Goal: Information Seeking & Learning: Learn about a topic

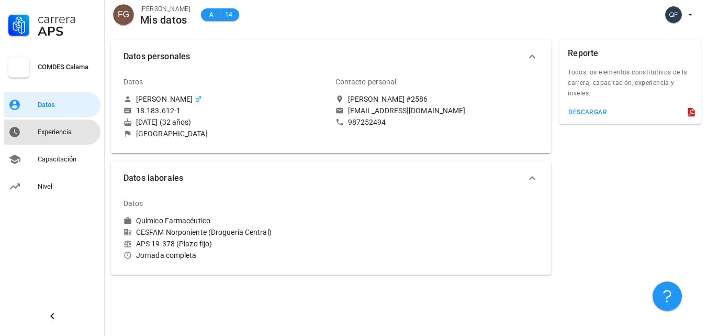
click at [28, 121] on link "Experiencia" at bounding box center [52, 131] width 96 height 25
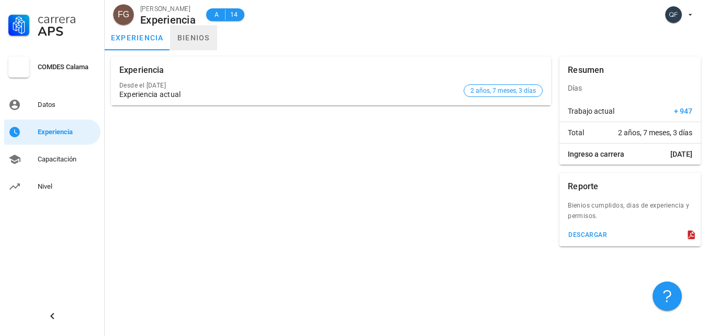
click at [195, 42] on link "bienios" at bounding box center [193, 37] width 47 height 25
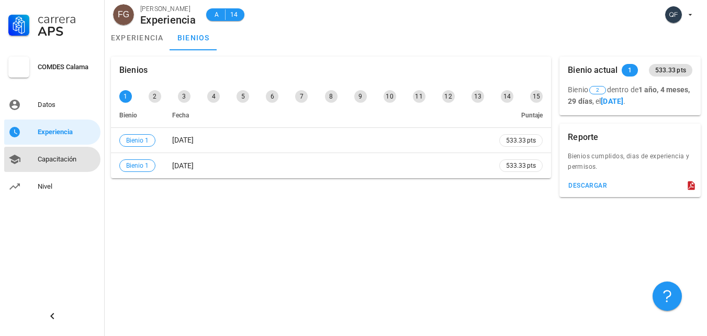
click at [68, 155] on div "Capacitación" at bounding box center [67, 159] width 59 height 17
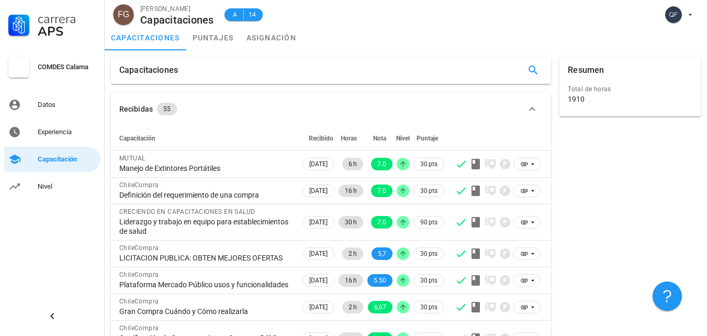
click at [224, 141] on th "Capacitación" at bounding box center [205, 138] width 189 height 25
click at [227, 102] on button "Recibidas 55" at bounding box center [331, 109] width 440 height 34
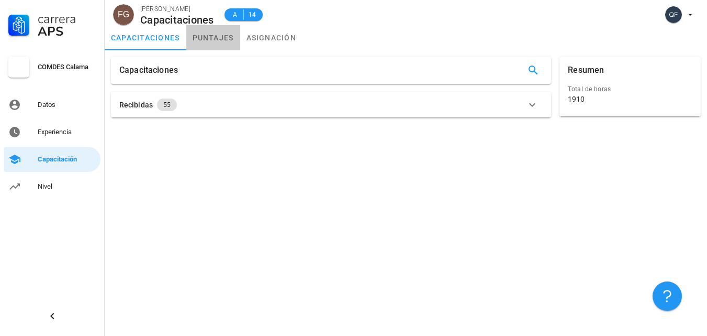
click at [219, 41] on link "puntajes" at bounding box center [213, 37] width 54 height 25
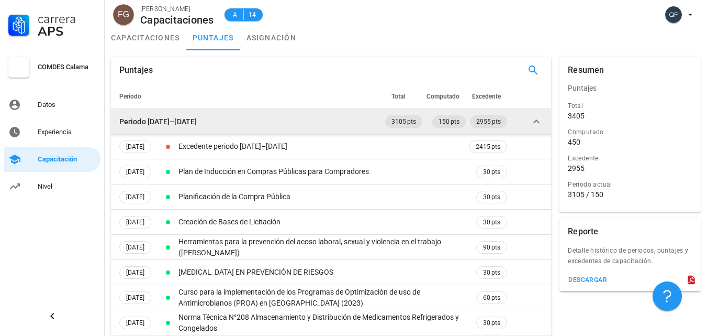
click at [245, 119] on td "Periodo [DATE]–[DATE]" at bounding box center [247, 121] width 272 height 25
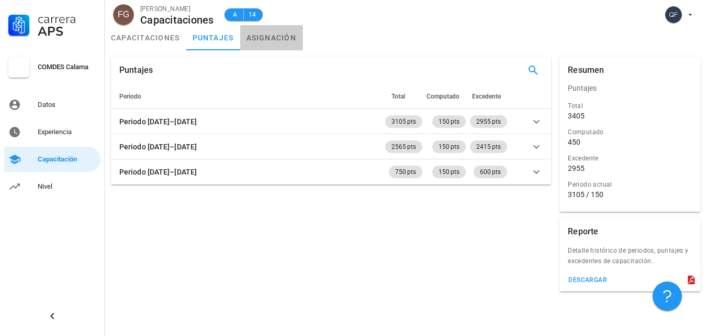
click at [282, 39] on link "asignación" at bounding box center [271, 37] width 63 height 25
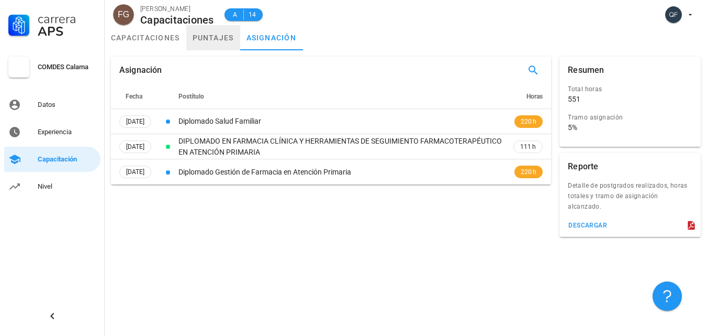
click at [204, 42] on link "puntajes" at bounding box center [213, 37] width 54 height 25
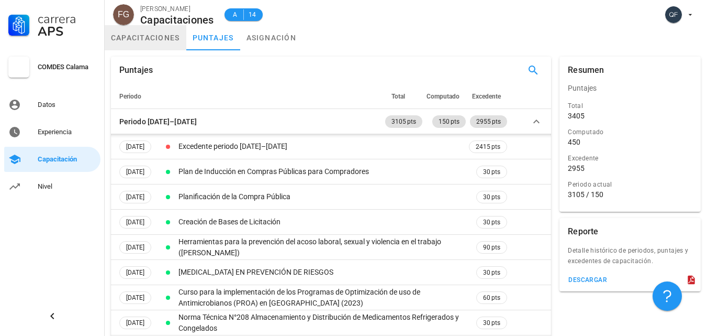
click at [164, 42] on link "capacitaciones" at bounding box center [146, 37] width 82 height 25
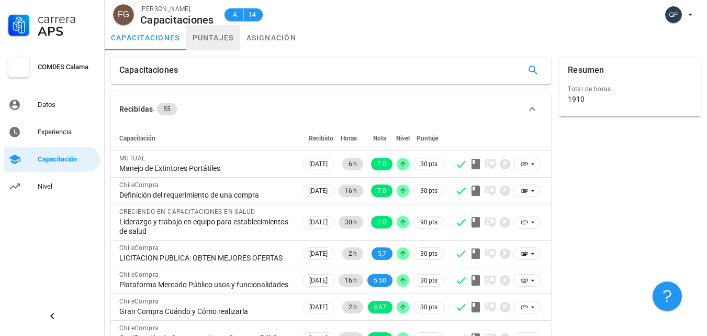
click at [203, 42] on link "puntajes" at bounding box center [213, 37] width 54 height 25
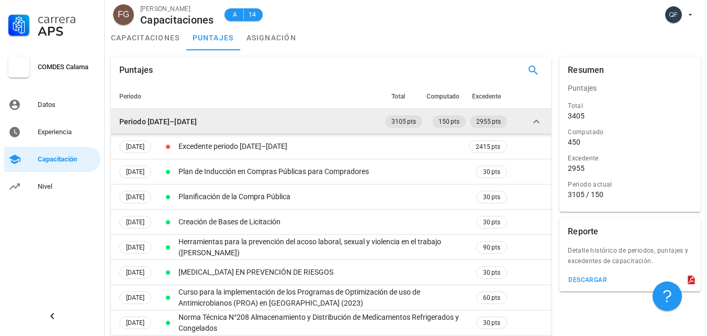
click at [315, 119] on td "Periodo [DATE]–[DATE]" at bounding box center [247, 121] width 272 height 25
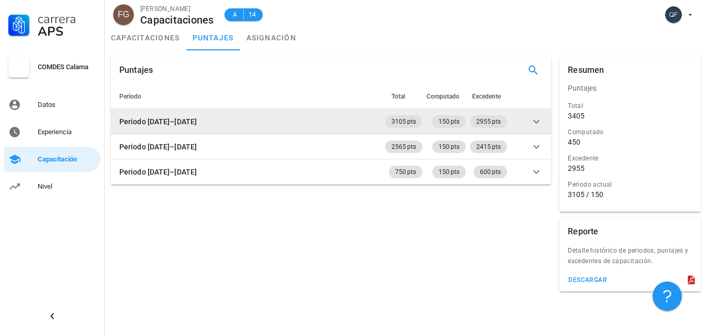
click at [300, 120] on td "Periodo [DATE]–[DATE]" at bounding box center [247, 121] width 272 height 25
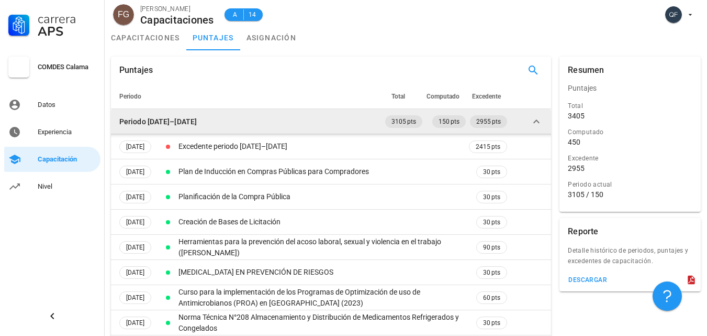
click at [300, 120] on td "Periodo [DATE]–[DATE]" at bounding box center [247, 121] width 272 height 25
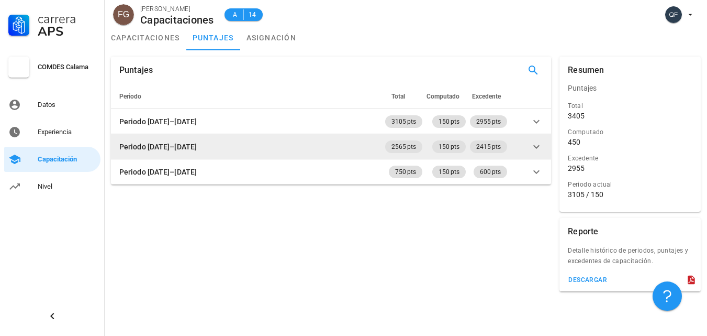
click at [298, 143] on td "Periodo [DATE]–[DATE]" at bounding box center [247, 146] width 272 height 25
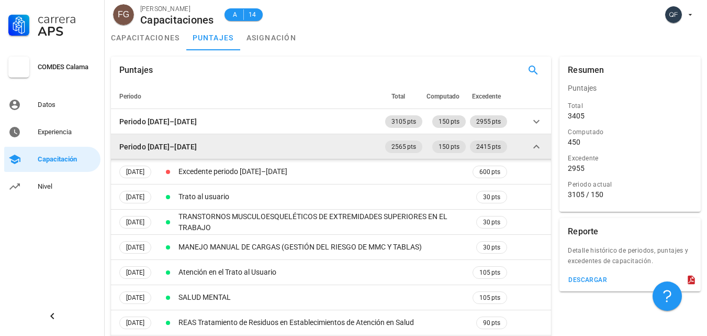
click at [298, 143] on td "Periodo [DATE]–[DATE]" at bounding box center [247, 146] width 272 height 25
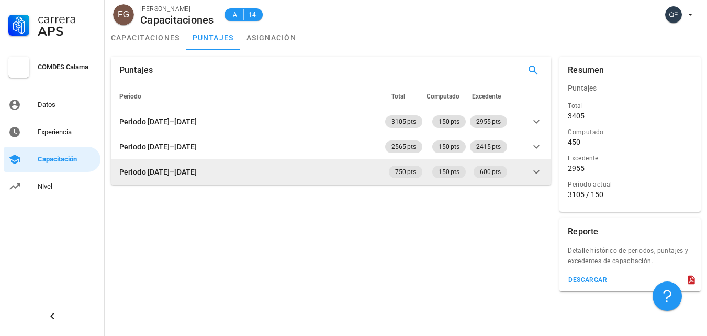
click at [294, 168] on td "Periodo [DATE]–[DATE]" at bounding box center [247, 171] width 272 height 25
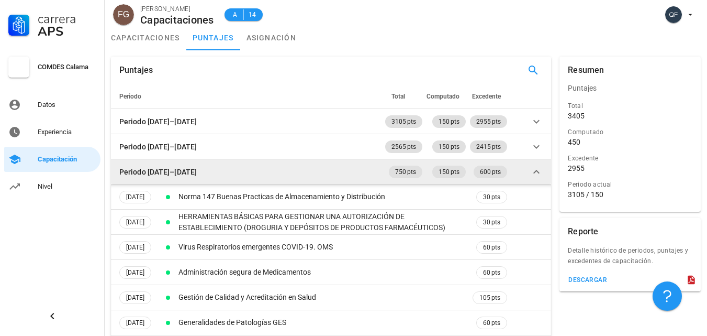
click at [294, 168] on td "Periodo [DATE]–[DATE]" at bounding box center [247, 171] width 272 height 25
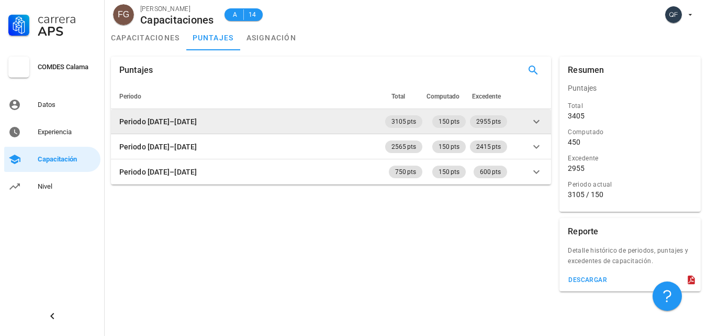
click at [242, 114] on td "Periodo [DATE]–[DATE]" at bounding box center [247, 121] width 272 height 25
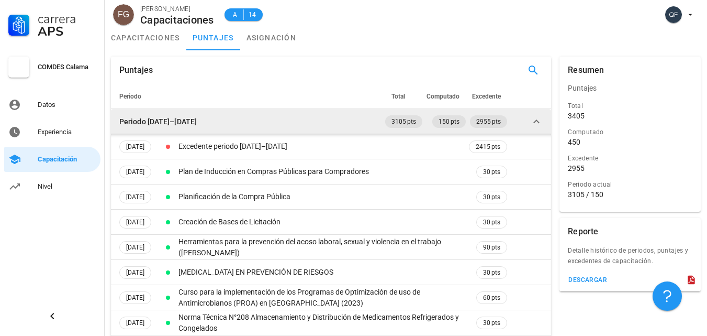
click at [244, 116] on td "Periodo [DATE]–[DATE]" at bounding box center [247, 121] width 272 height 25
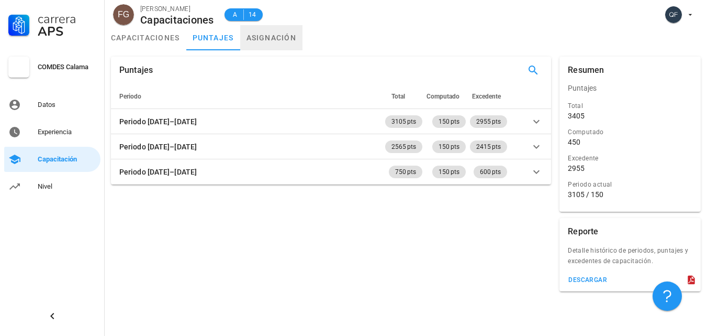
click at [272, 40] on link "asignación" at bounding box center [271, 37] width 63 height 25
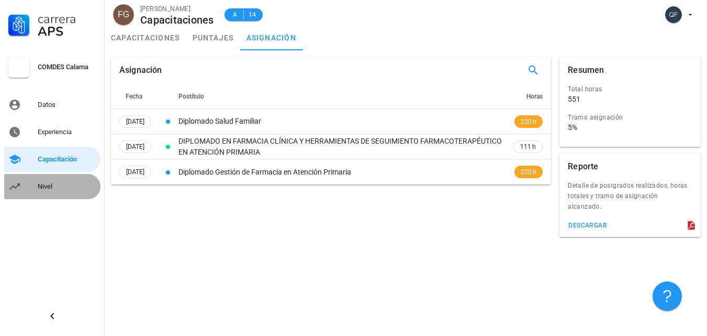
click at [68, 189] on div "Nivel" at bounding box center [67, 186] width 59 height 8
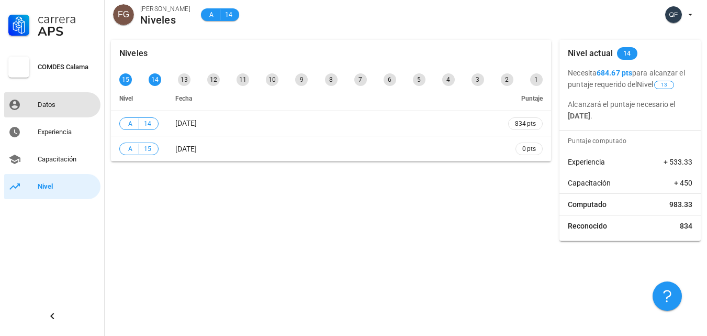
click at [47, 103] on div "Datos" at bounding box center [67, 105] width 59 height 8
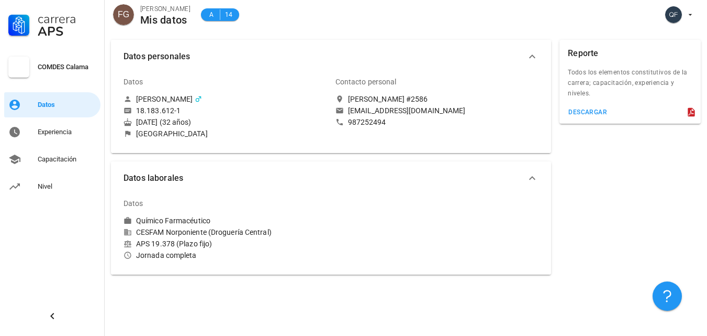
click at [26, 202] on div "Carrera APS COMDES Calama Datos Experiencia Capacitación Nivel" at bounding box center [52, 168] width 105 height 336
click at [28, 197] on link "Nivel" at bounding box center [52, 186] width 96 height 25
